Goal: Navigation & Orientation: Go to known website

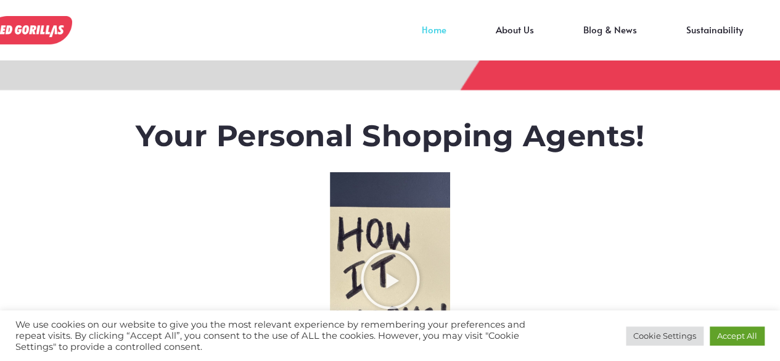
scroll to position [0, -6165]
click at [753, 334] on link "Accept All" at bounding box center [737, 335] width 55 height 19
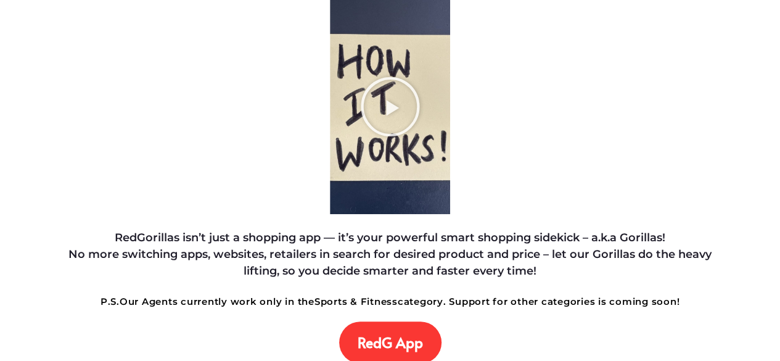
scroll to position [164, 0]
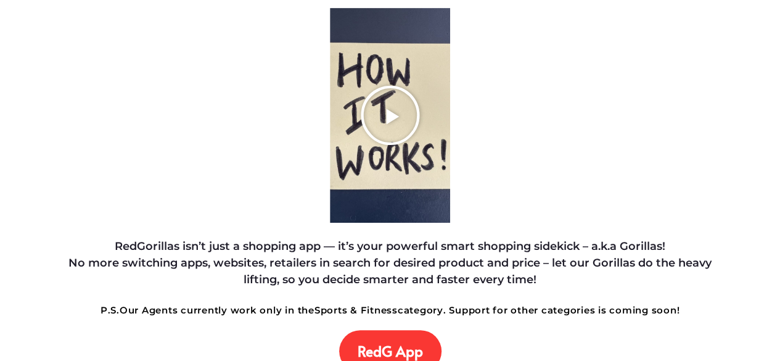
click at [397, 114] on icon "Play Video about RedGorillas How it Works" at bounding box center [390, 115] width 62 height 62
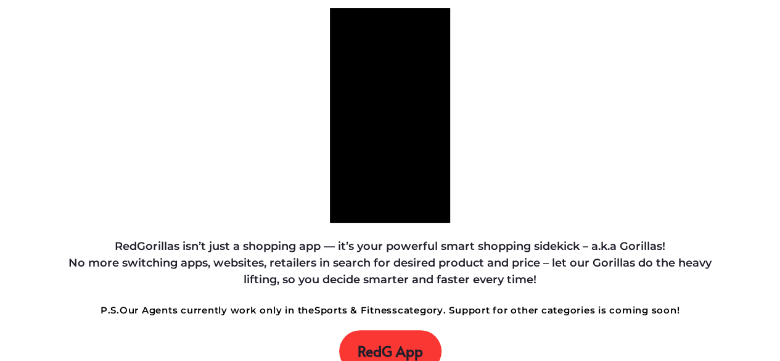
click at [412, 348] on span "RedG App" at bounding box center [390, 350] width 65 height 17
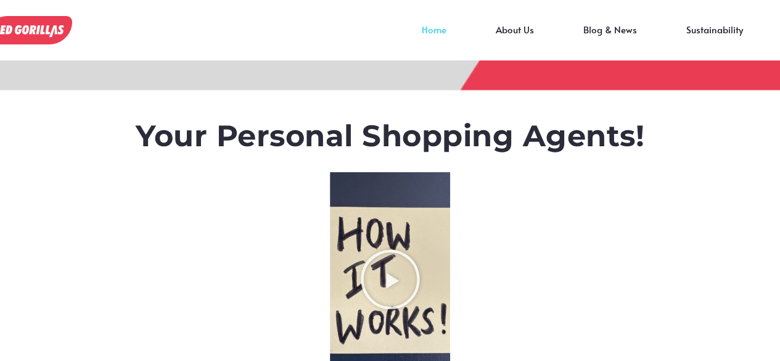
scroll to position [289, 0]
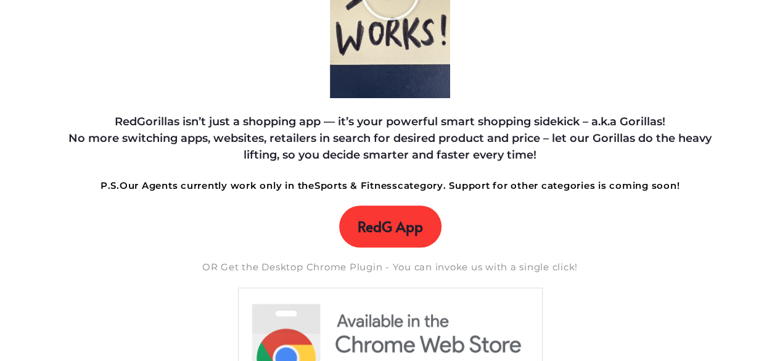
click at [416, 225] on span "RedG App" at bounding box center [390, 226] width 65 height 17
